Goal: Navigation & Orientation: Find specific page/section

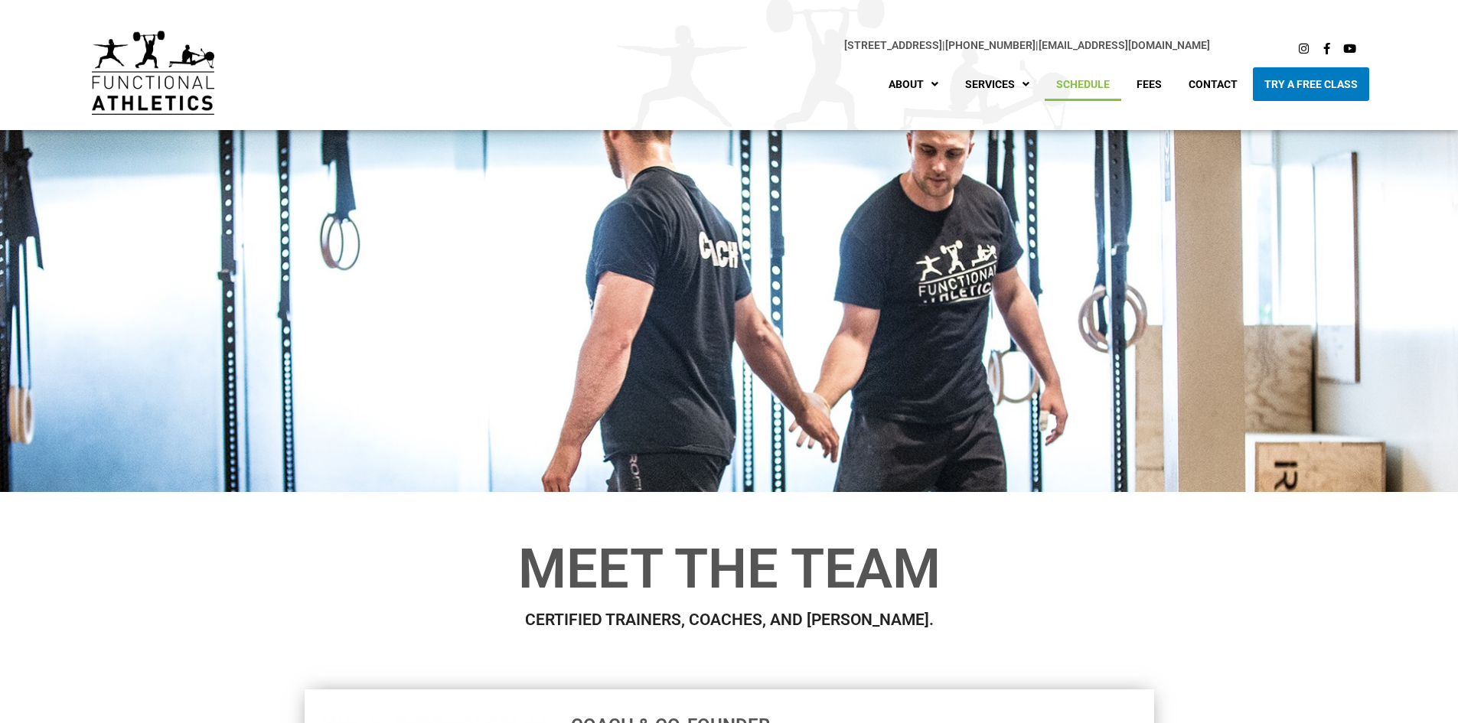
click at [697, 78] on link "Schedule" at bounding box center [1083, 84] width 77 height 34
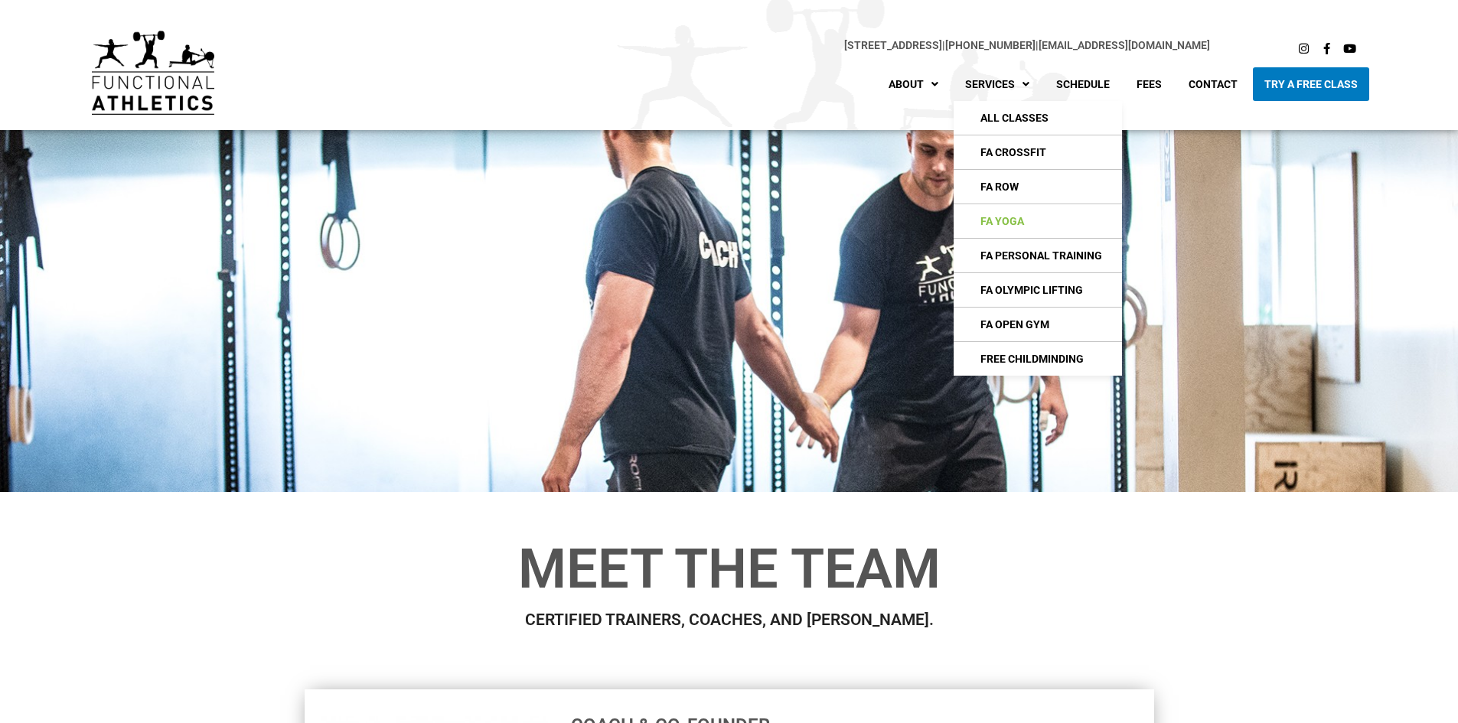
click at [697, 220] on link "FA Yoga" at bounding box center [1038, 221] width 168 height 34
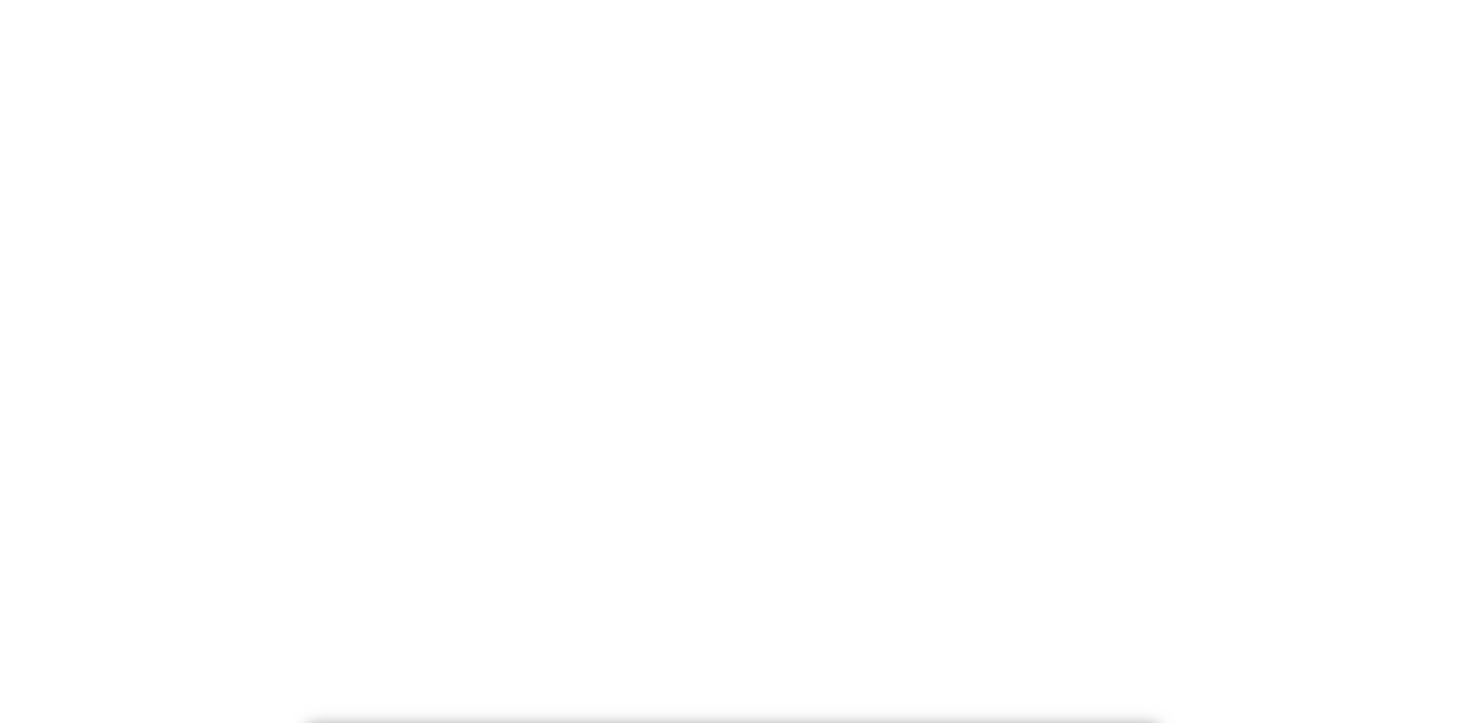
scroll to position [847, 0]
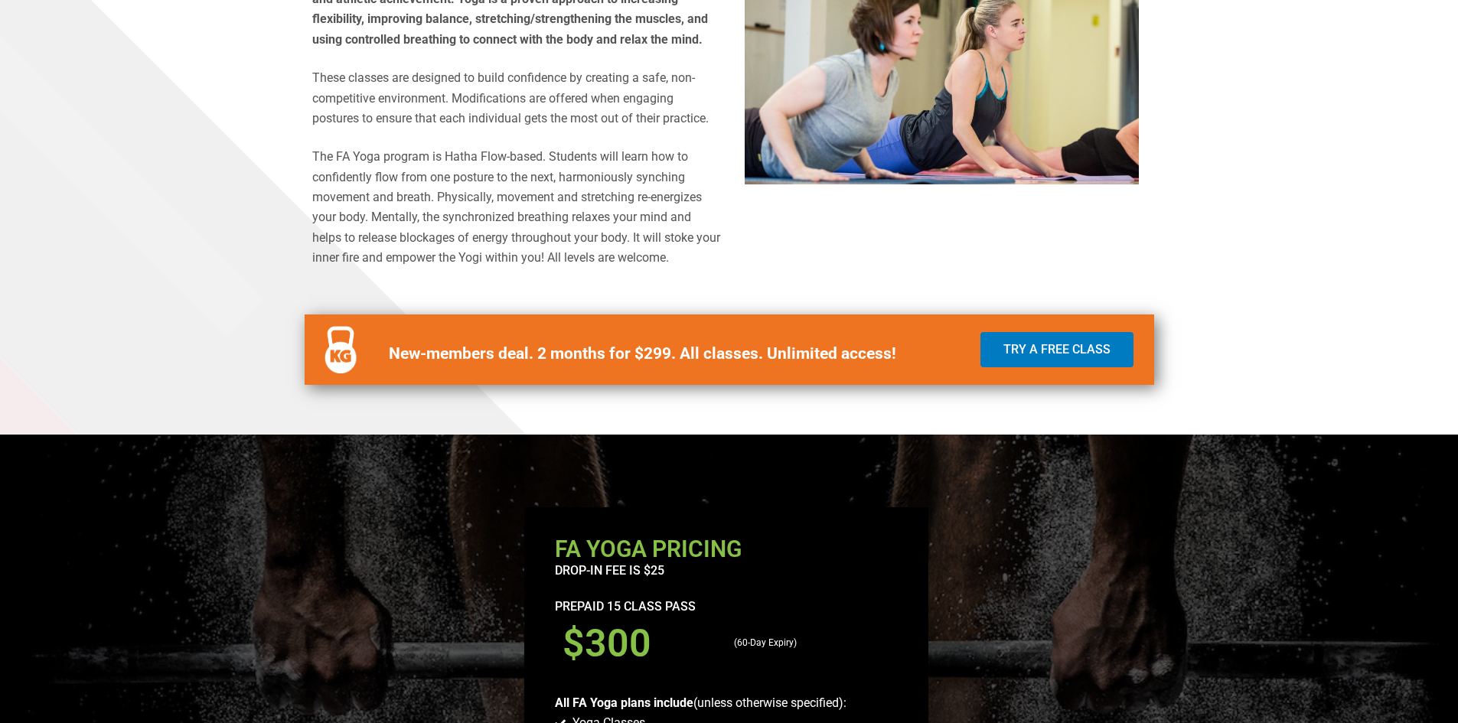
scroll to position [731, 0]
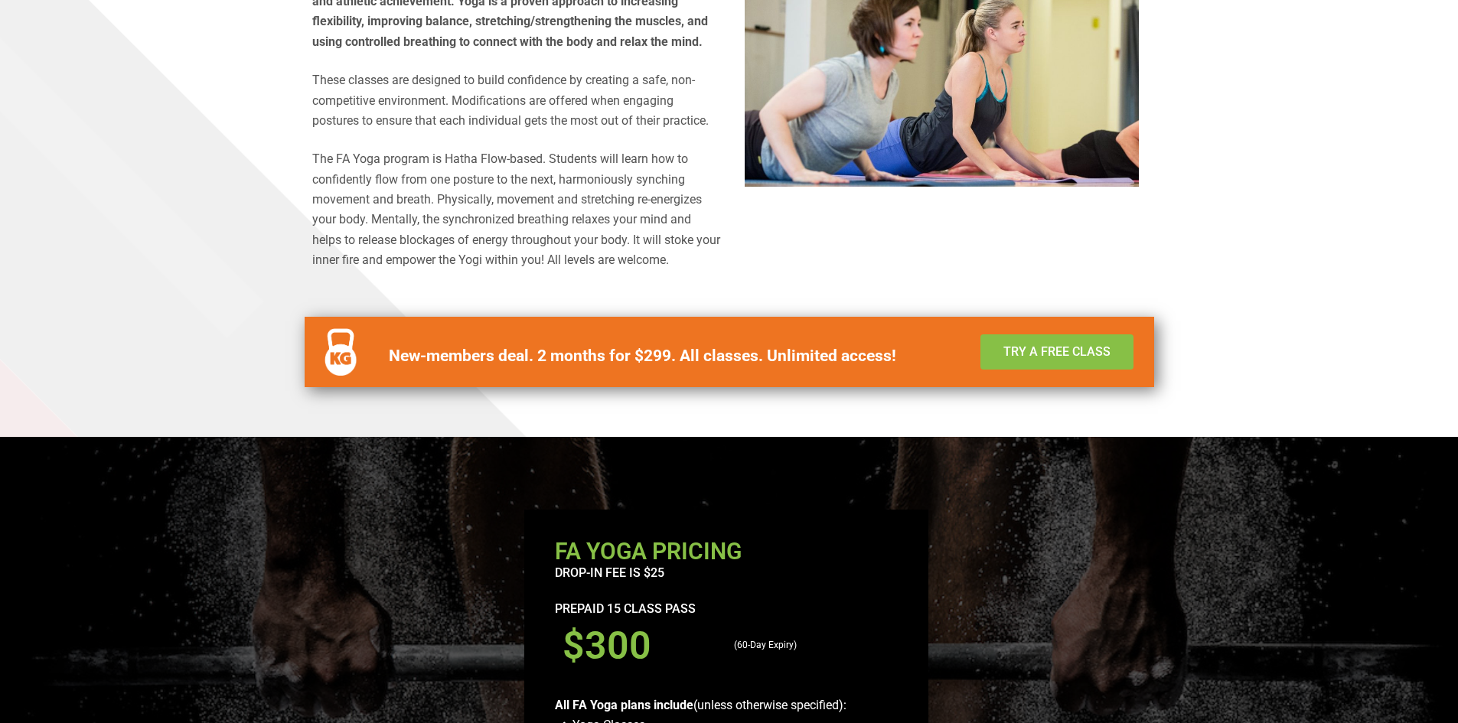
click at [1059, 352] on span "Try a Free Class" at bounding box center [1057, 352] width 107 height 12
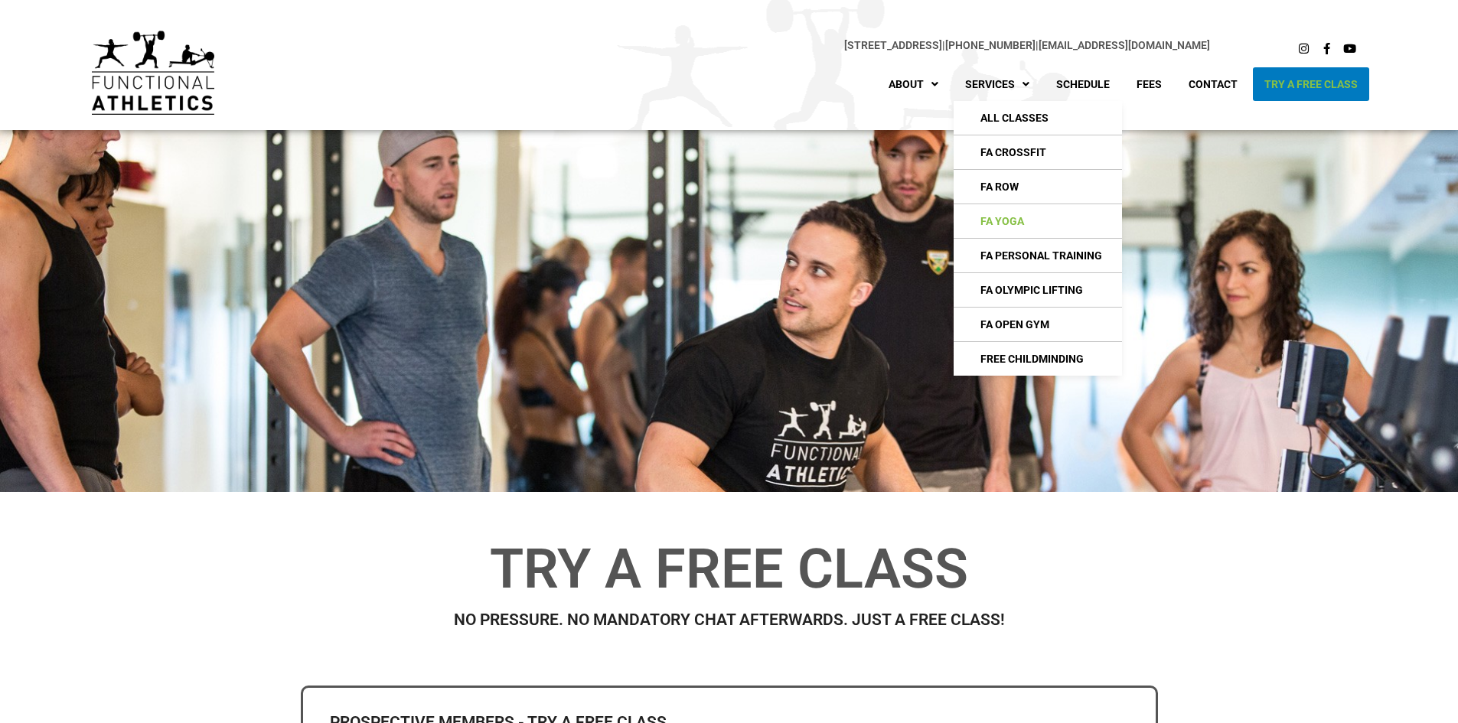
click at [1007, 215] on link "FA Yoga" at bounding box center [1038, 221] width 168 height 34
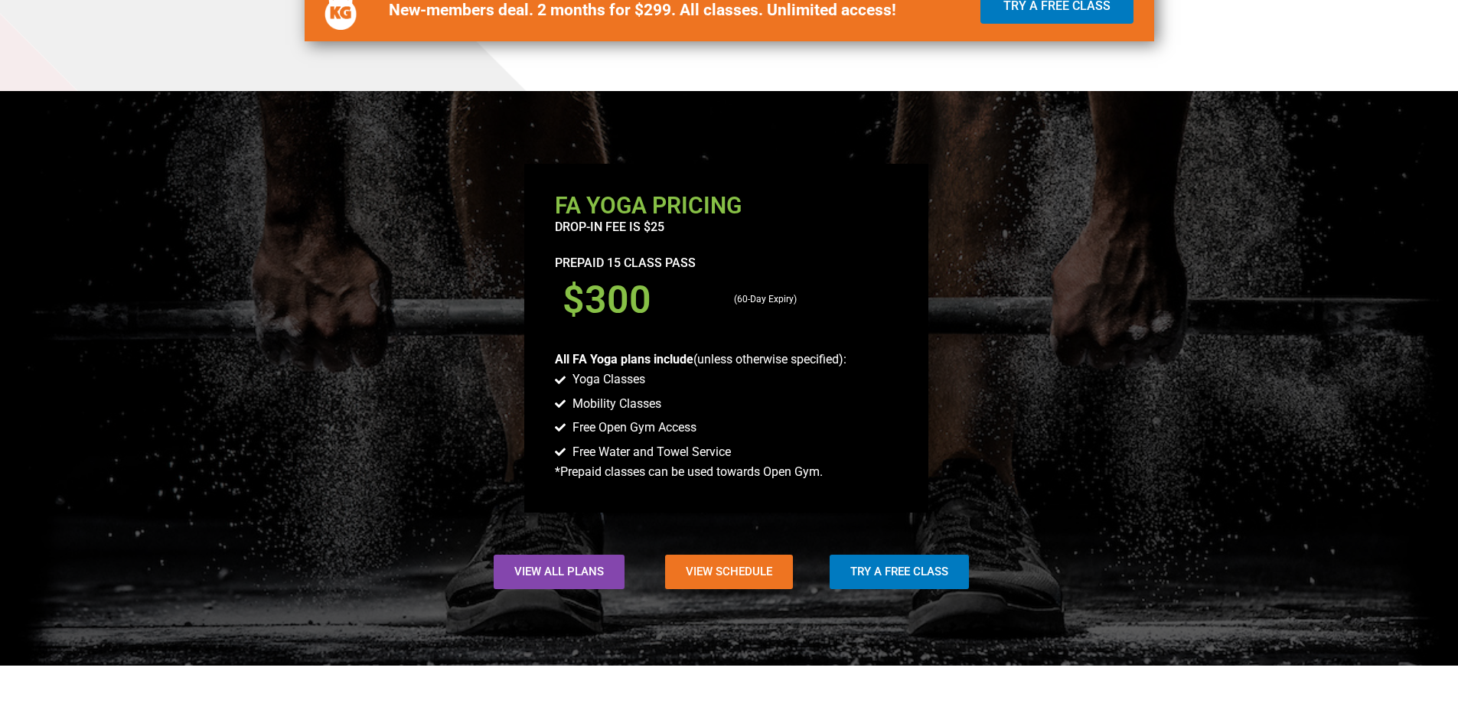
scroll to position [1071, 0]
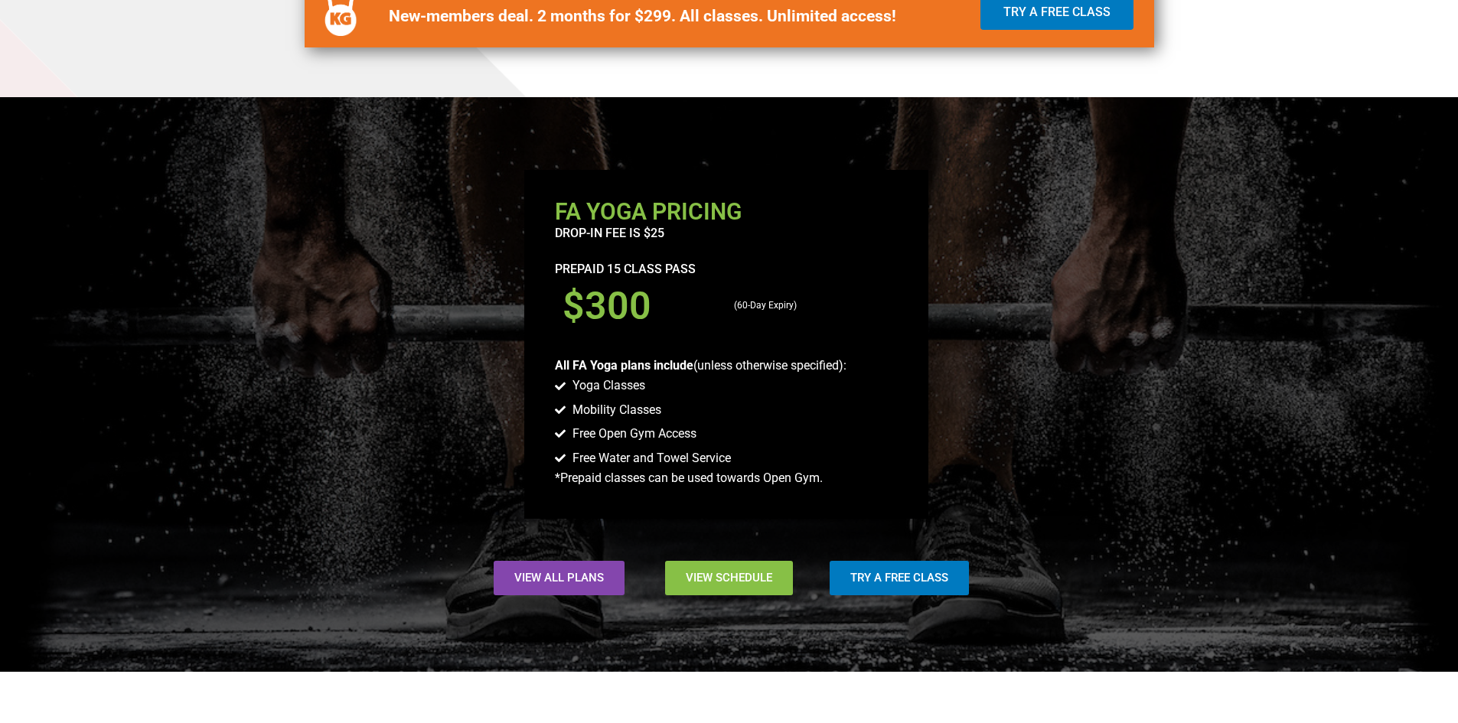
click at [726, 575] on span "View Schedule" at bounding box center [729, 578] width 86 height 11
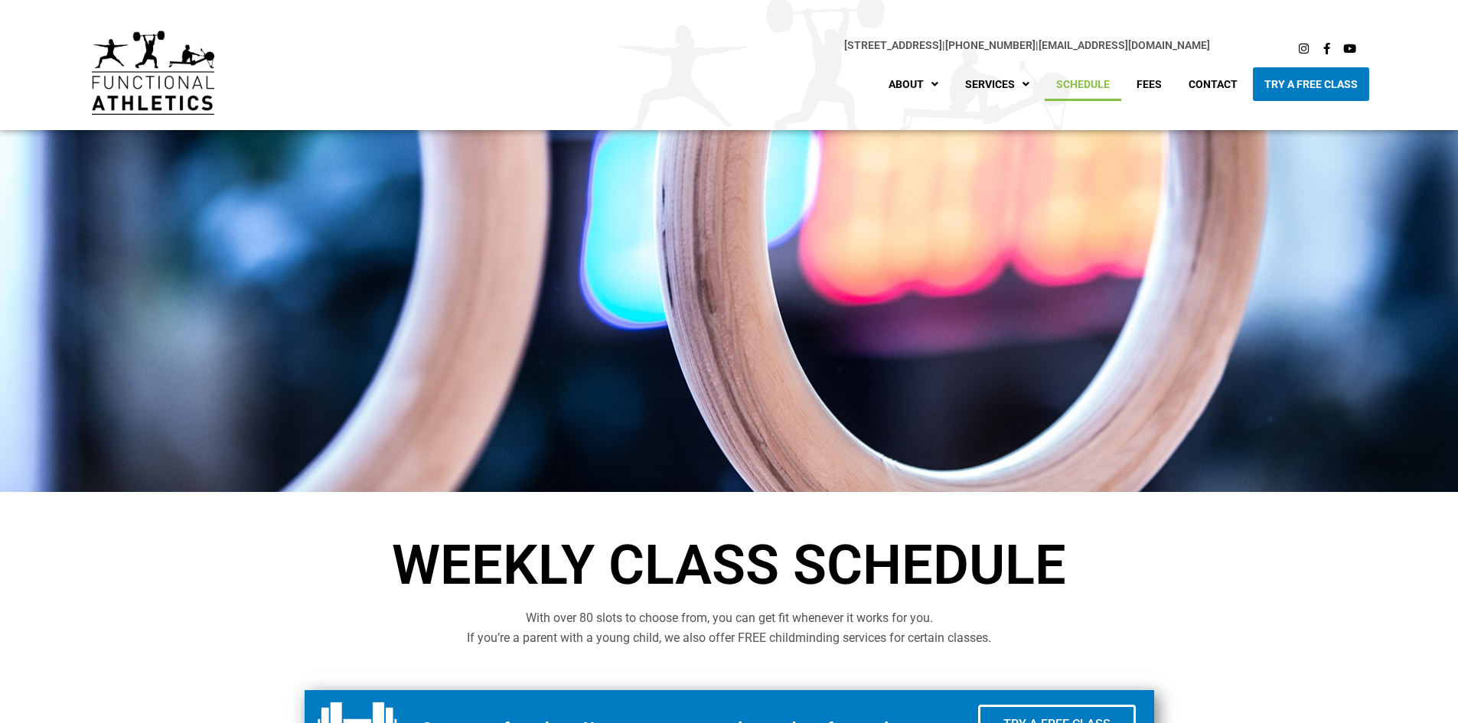
drag, startPoint x: 1455, startPoint y: 197, endPoint x: 1469, endPoint y: 295, distance: 98.9
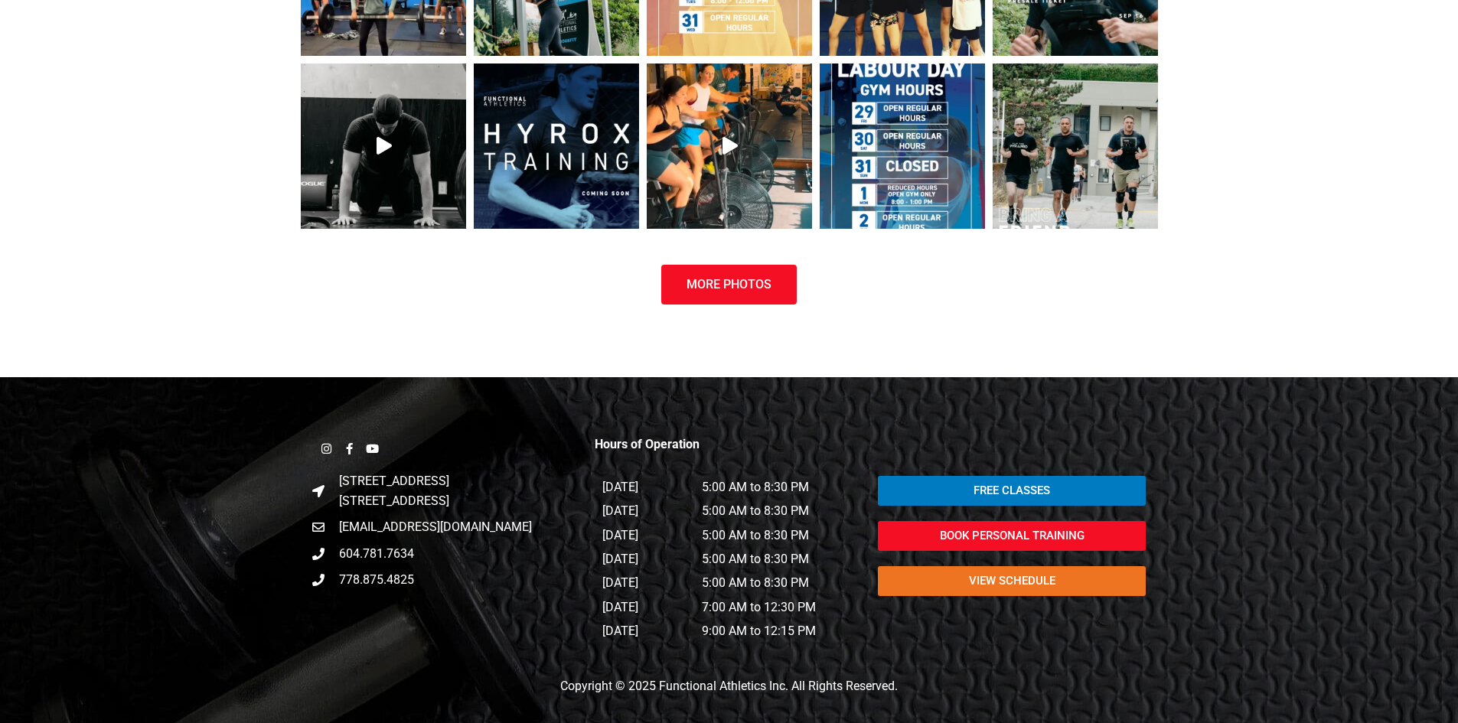
scroll to position [1915, 0]
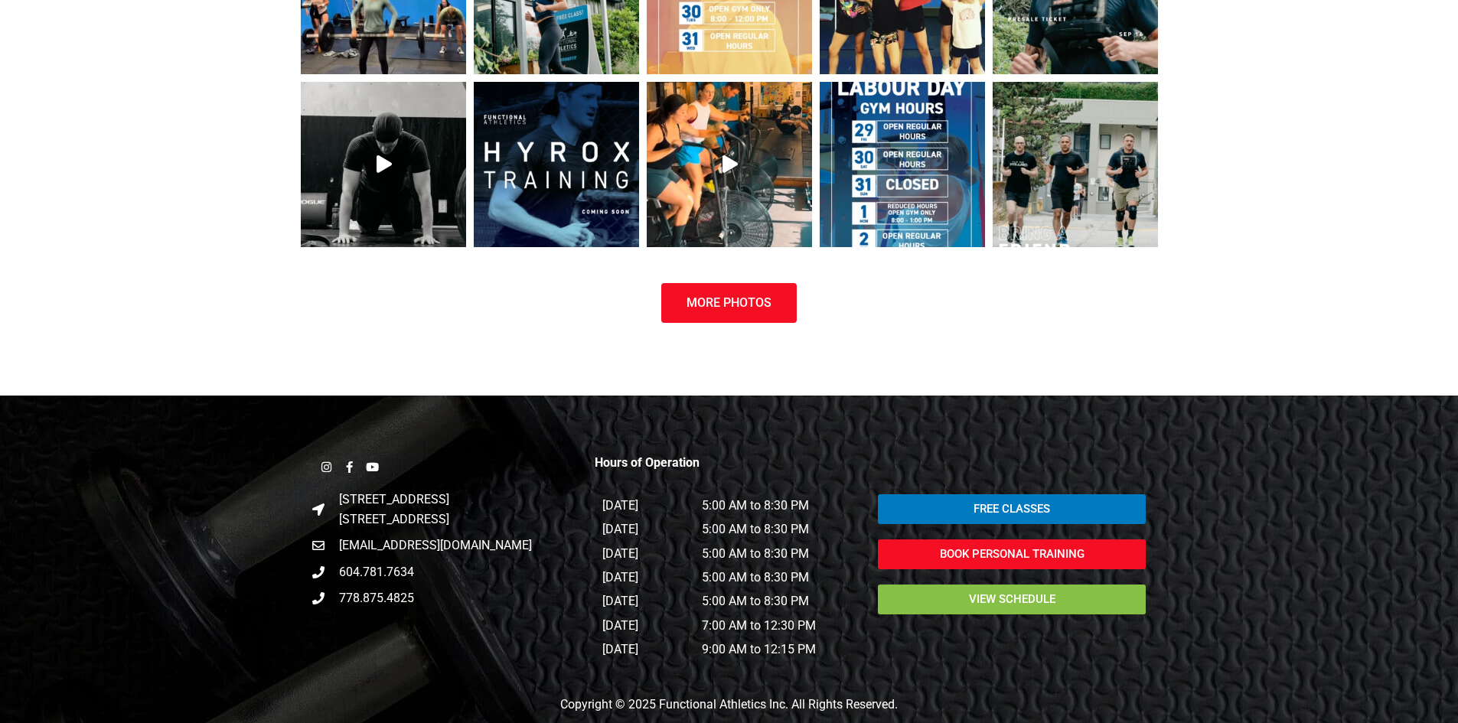
click at [1001, 594] on span "view schedule" at bounding box center [1012, 599] width 86 height 11
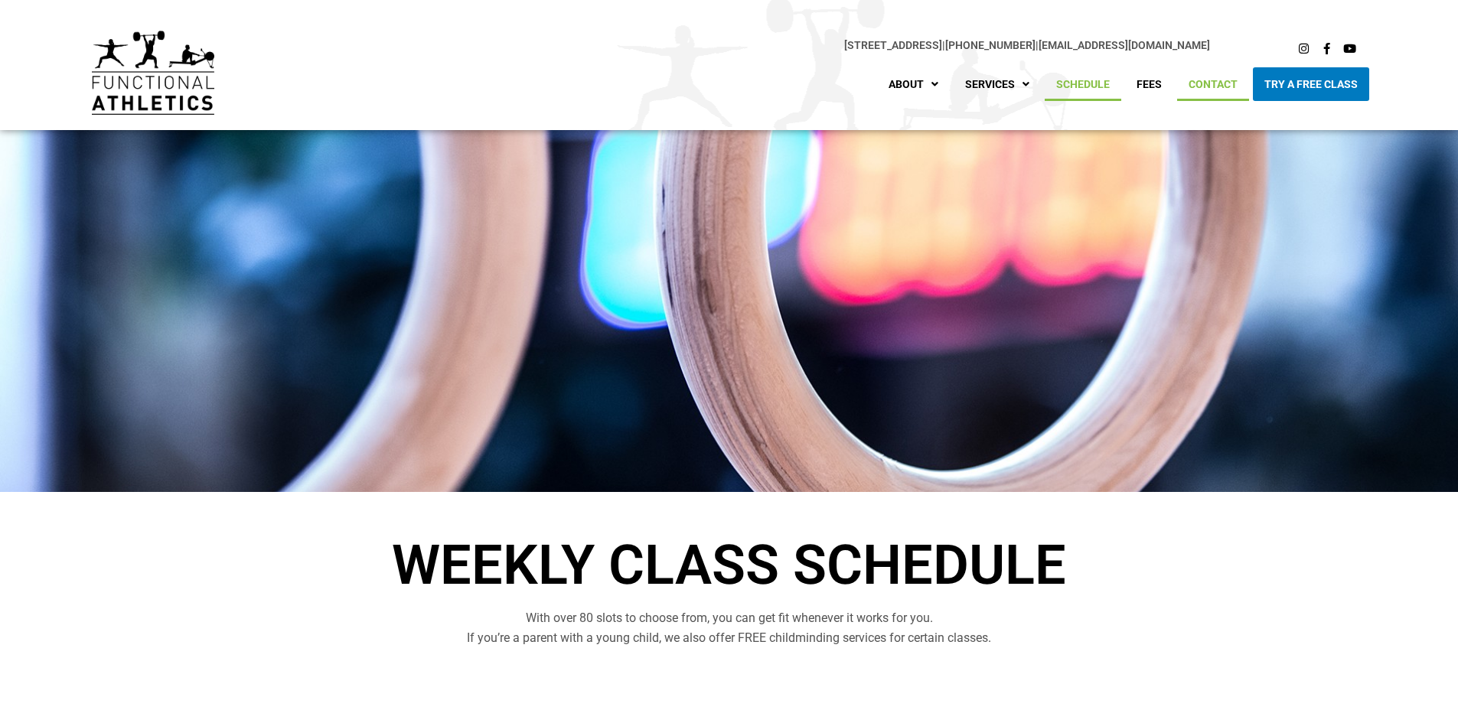
click at [1203, 80] on link "Contact" at bounding box center [1213, 84] width 72 height 34
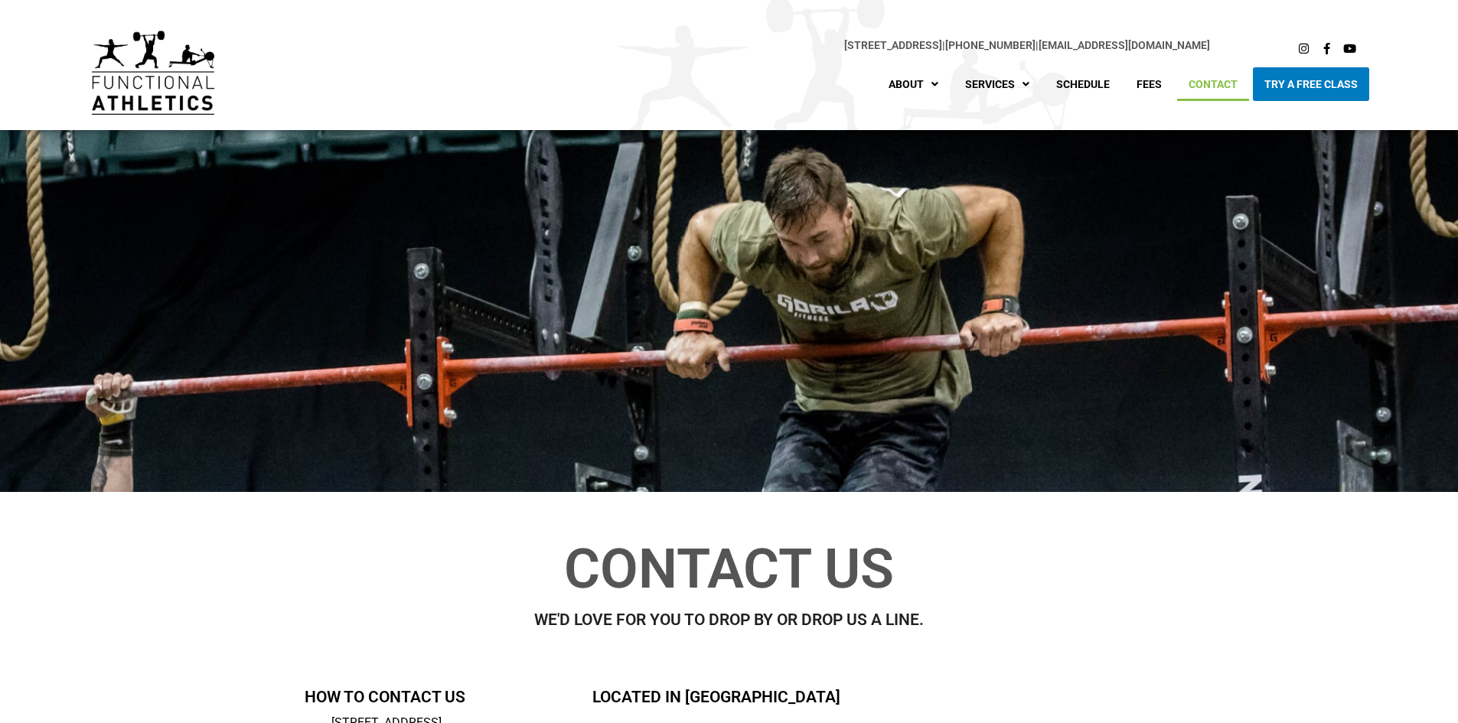
drag, startPoint x: 1457, startPoint y: 77, endPoint x: 1469, endPoint y: 189, distance: 112.3
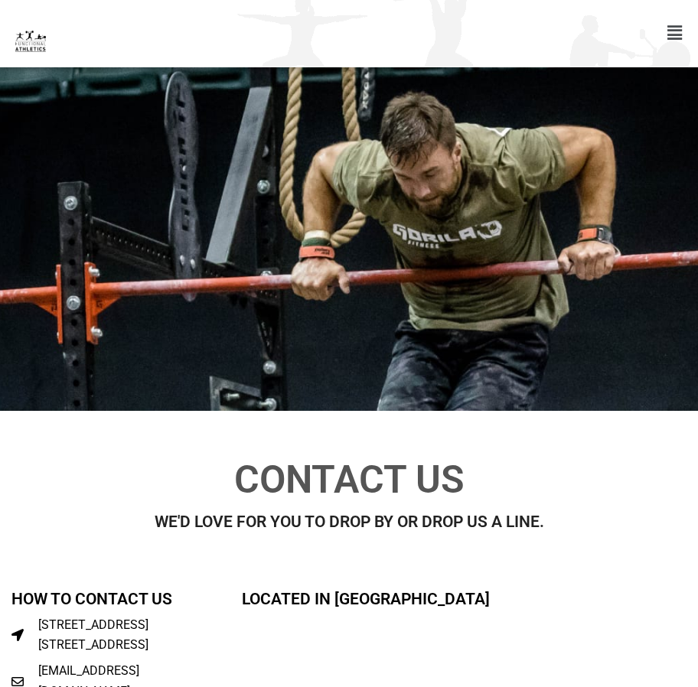
click at [179, 538] on div "Contact Us WE'D LOVE FOR YOU TO DROP BY OR DROP US A LINE." at bounding box center [349, 495] width 698 height 93
